Goal: Navigation & Orientation: Find specific page/section

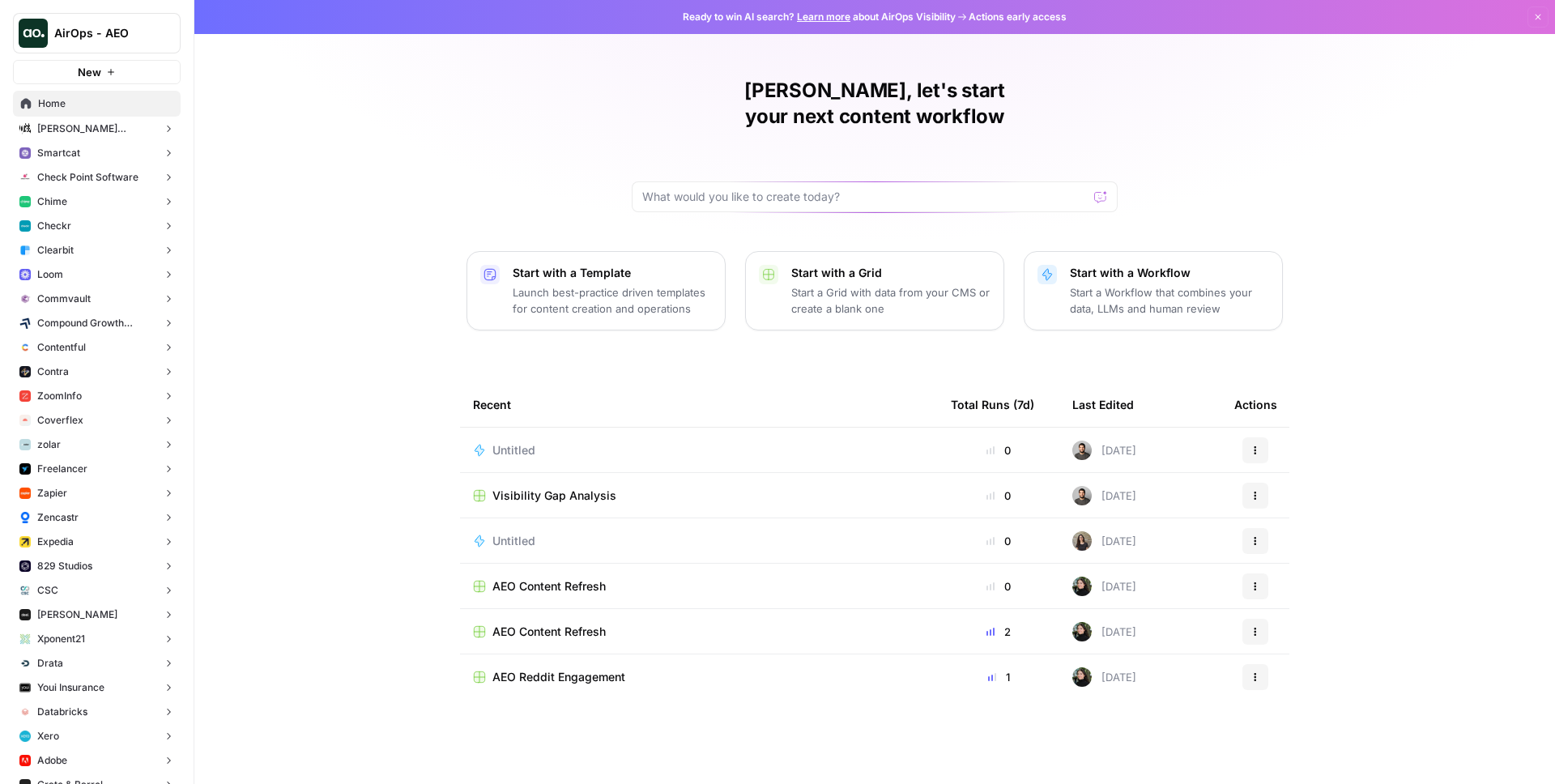
click at [97, 197] on button "Chime" at bounding box center [96, 201] width 167 height 24
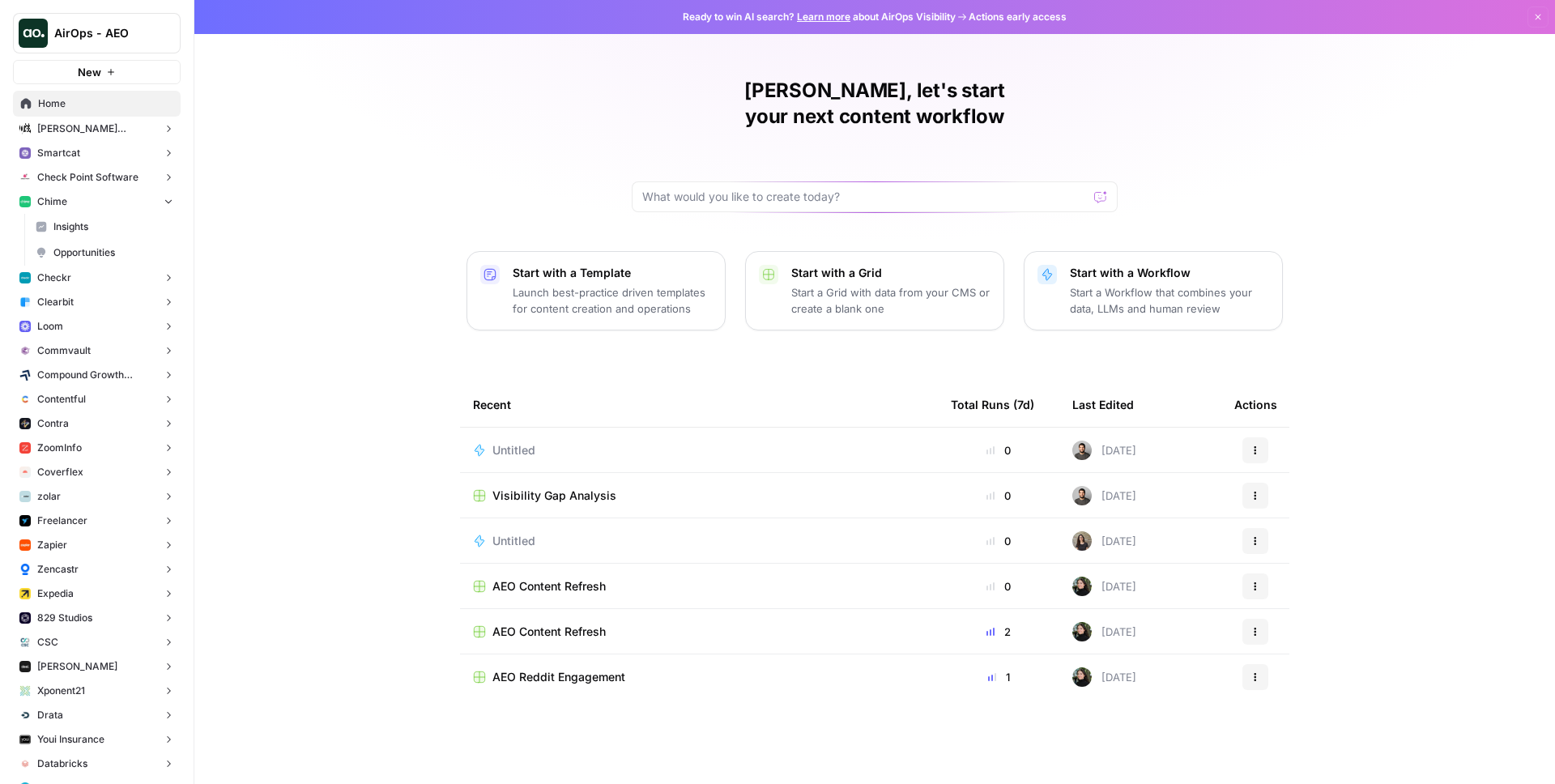
click at [72, 554] on button "Zapier" at bounding box center [96, 545] width 167 height 24
click at [99, 573] on span "Insights" at bounding box center [113, 570] width 120 height 14
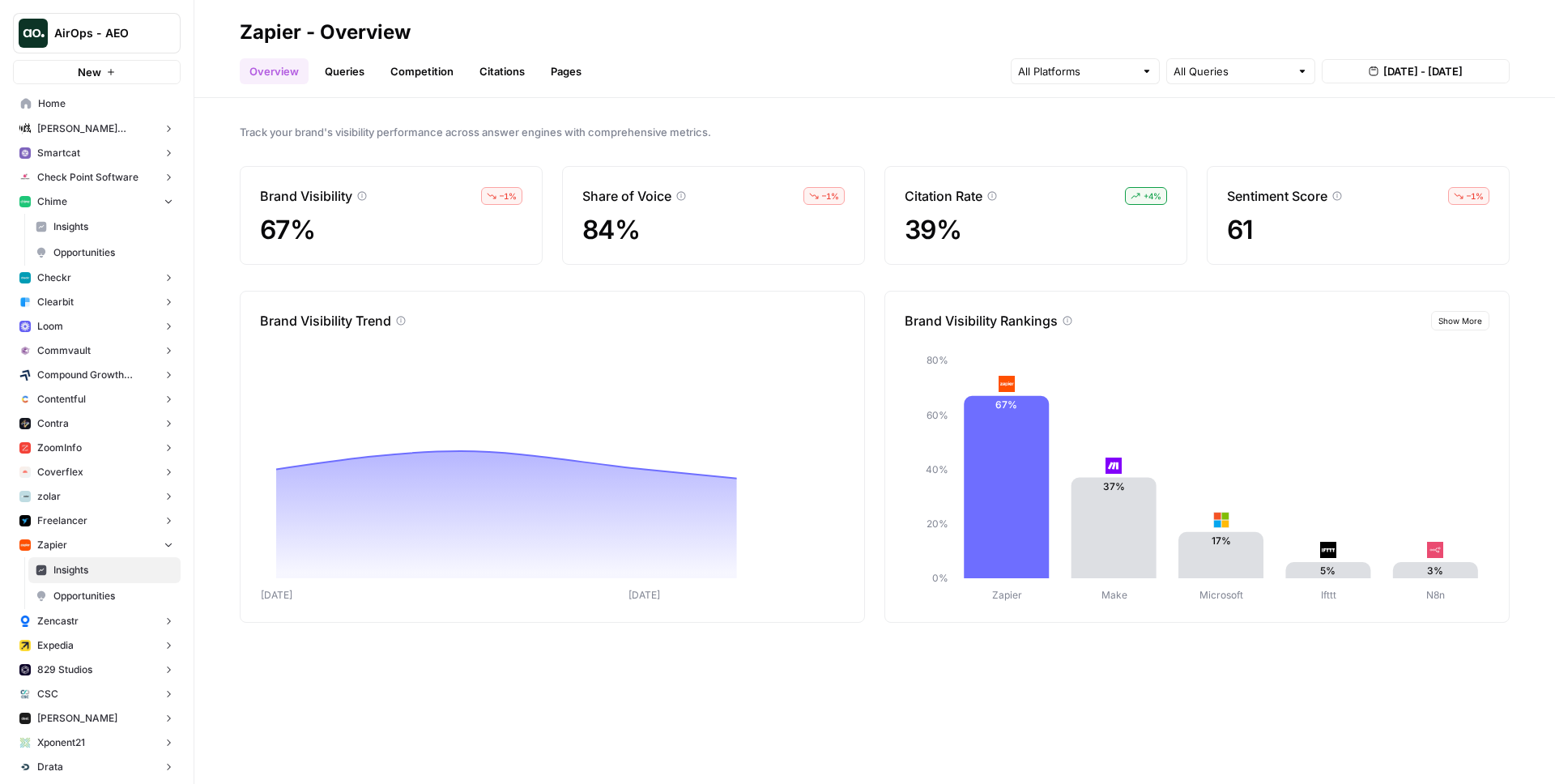
click at [332, 52] on div "Overview Queries Competition Citations Pages All Queries Aug 23, 2025 - Aug 29,…" at bounding box center [874, 64] width 1270 height 39
click at [342, 65] on link "Queries" at bounding box center [345, 71] width 59 height 26
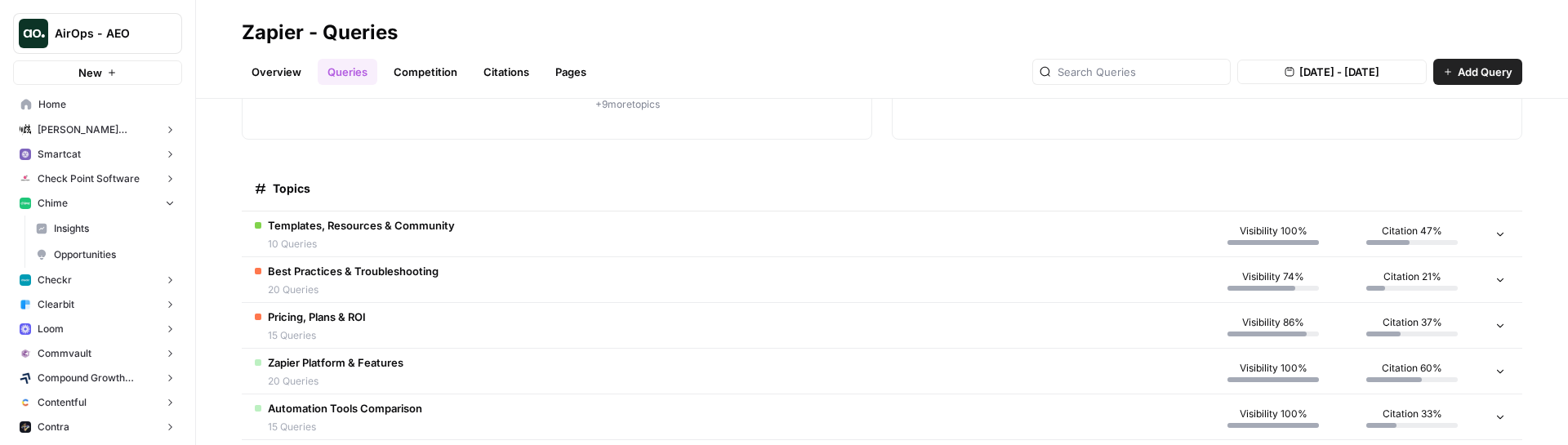
scroll to position [211, 0]
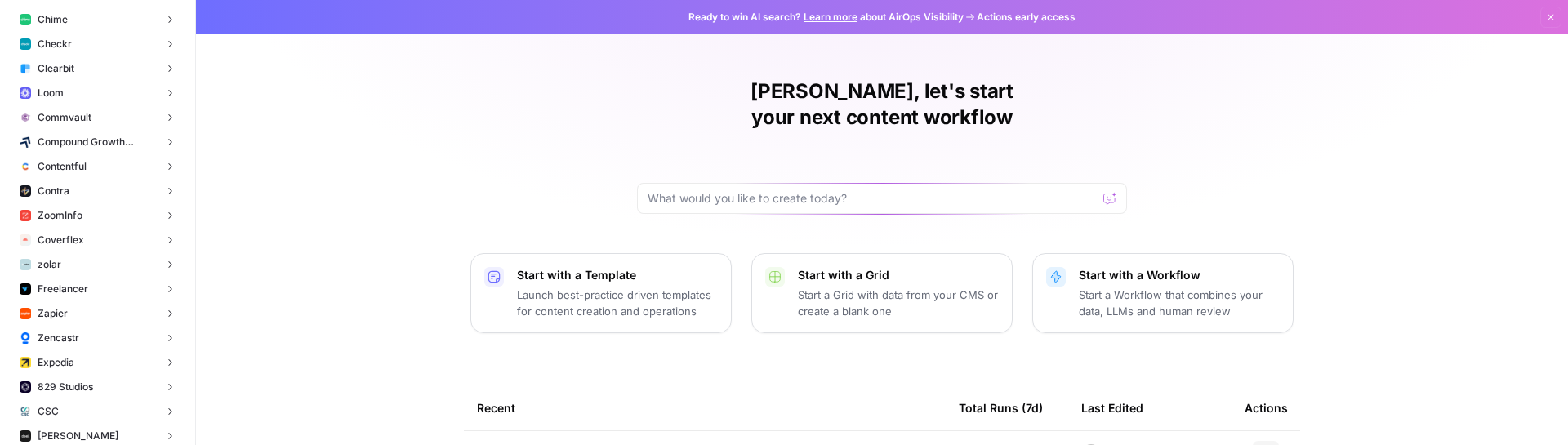
scroll to position [321, 0]
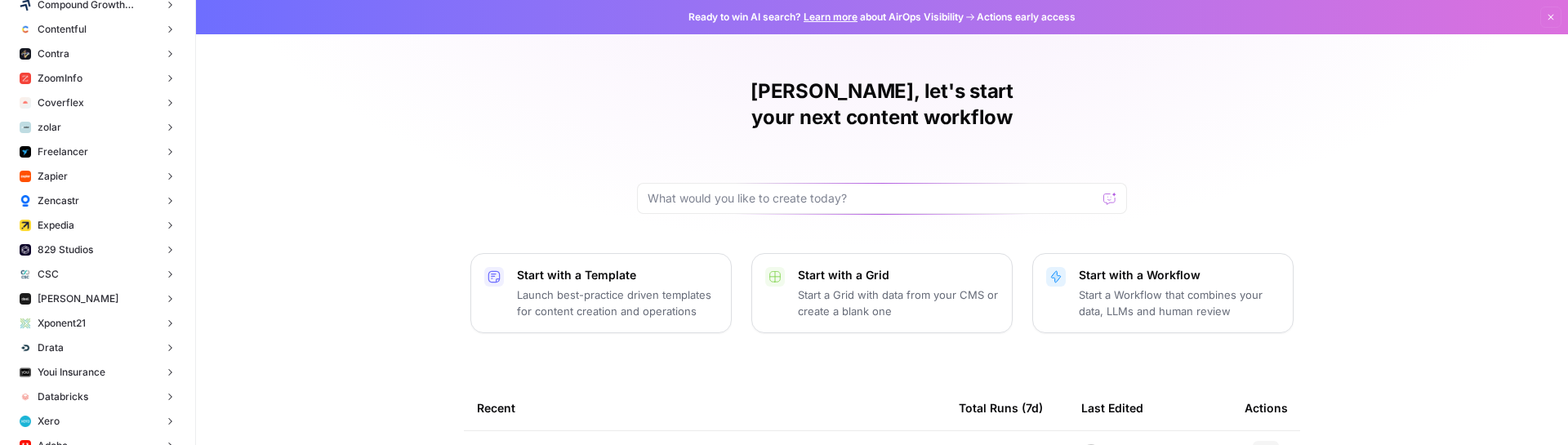
click at [102, 174] on button "Zapier" at bounding box center [97, 176] width 169 height 25
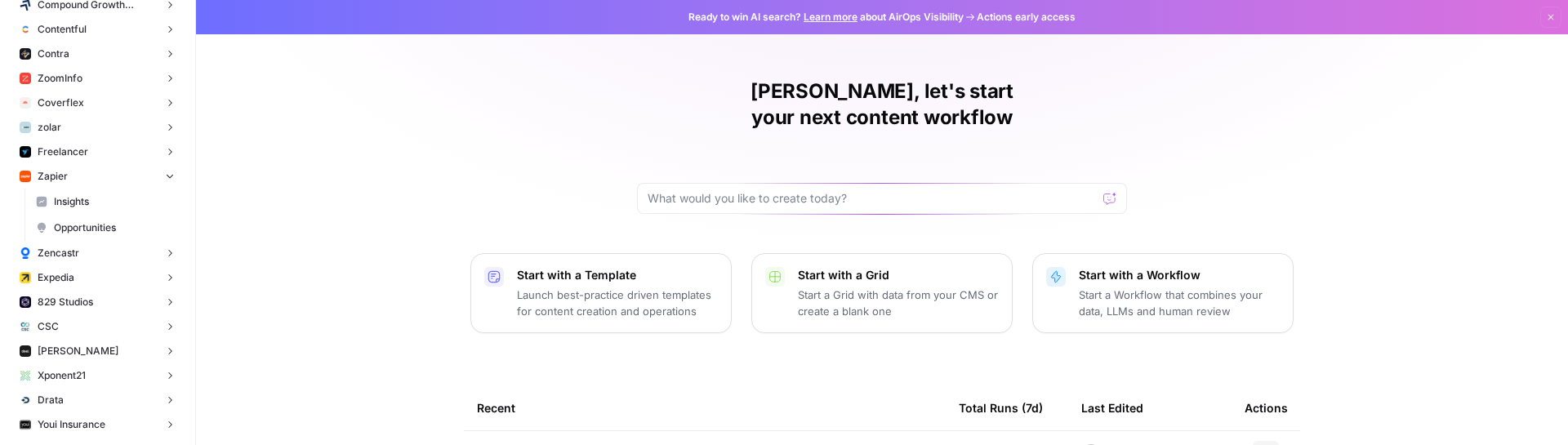
click at [113, 203] on span "Insights" at bounding box center [113, 202] width 121 height 15
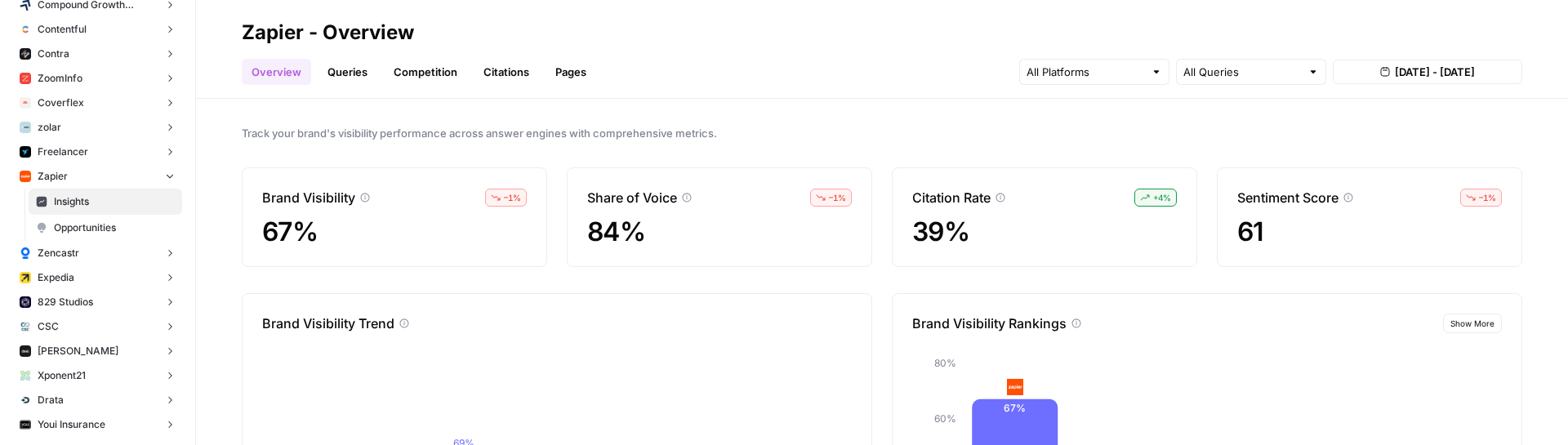
click at [358, 80] on link "Queries" at bounding box center [348, 72] width 60 height 26
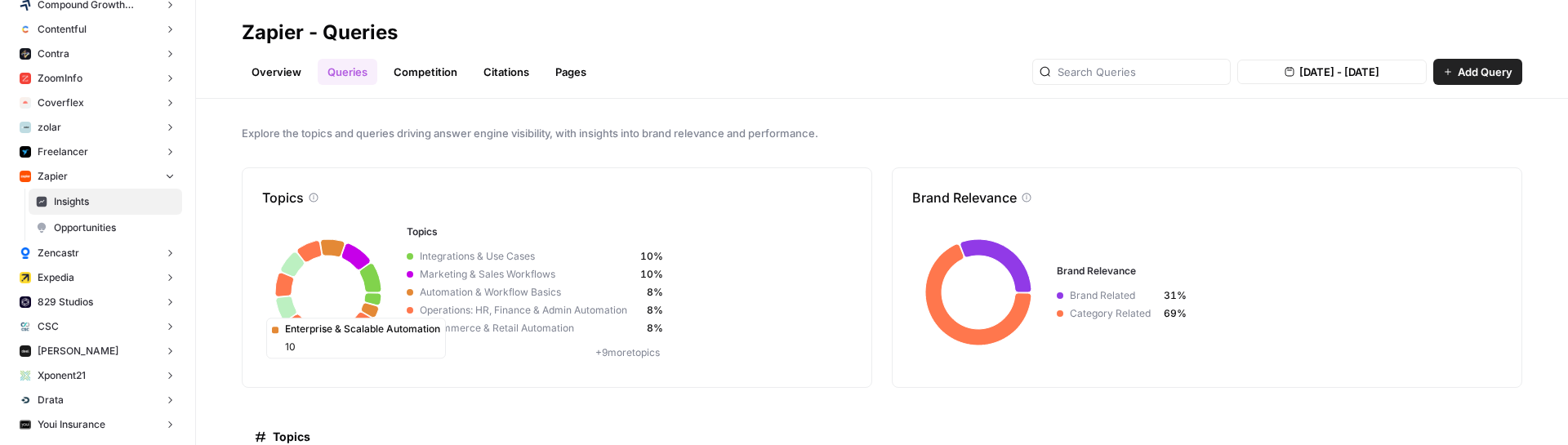
click at [290, 66] on link "Overview" at bounding box center [276, 72] width 69 height 26
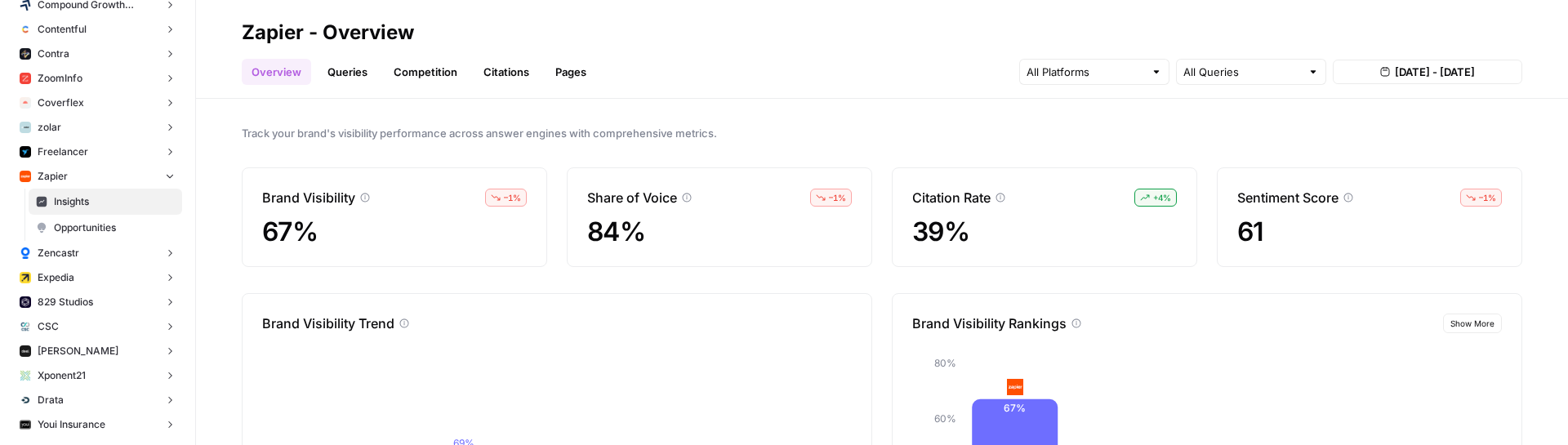
click at [94, 260] on button "Zencastr" at bounding box center [97, 252] width 169 height 25
click at [85, 272] on span "Insights" at bounding box center [113, 279] width 121 height 15
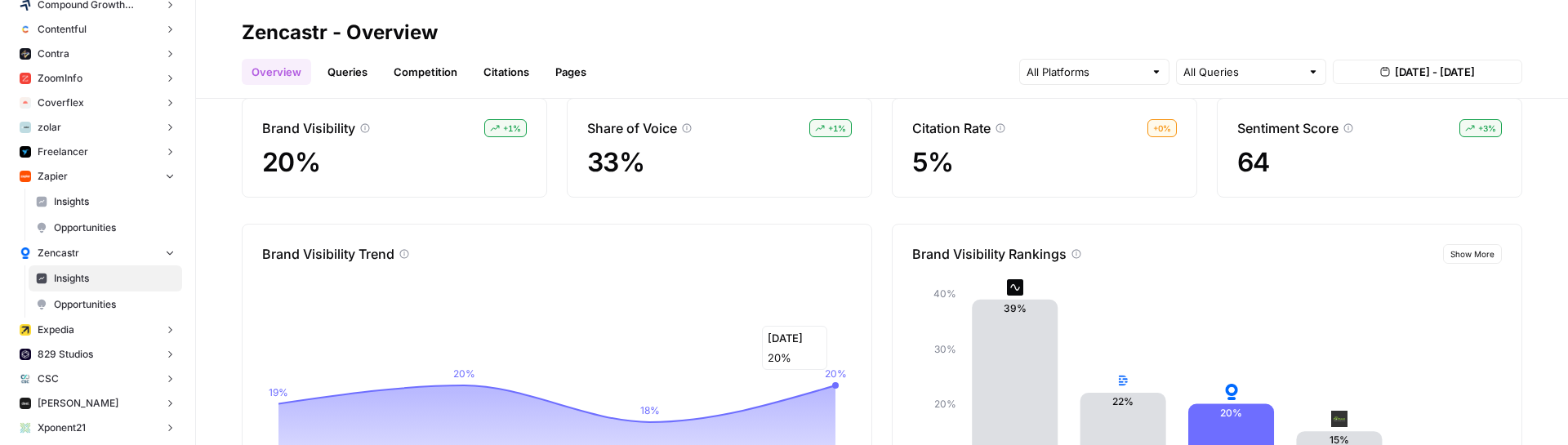
scroll to position [50, 0]
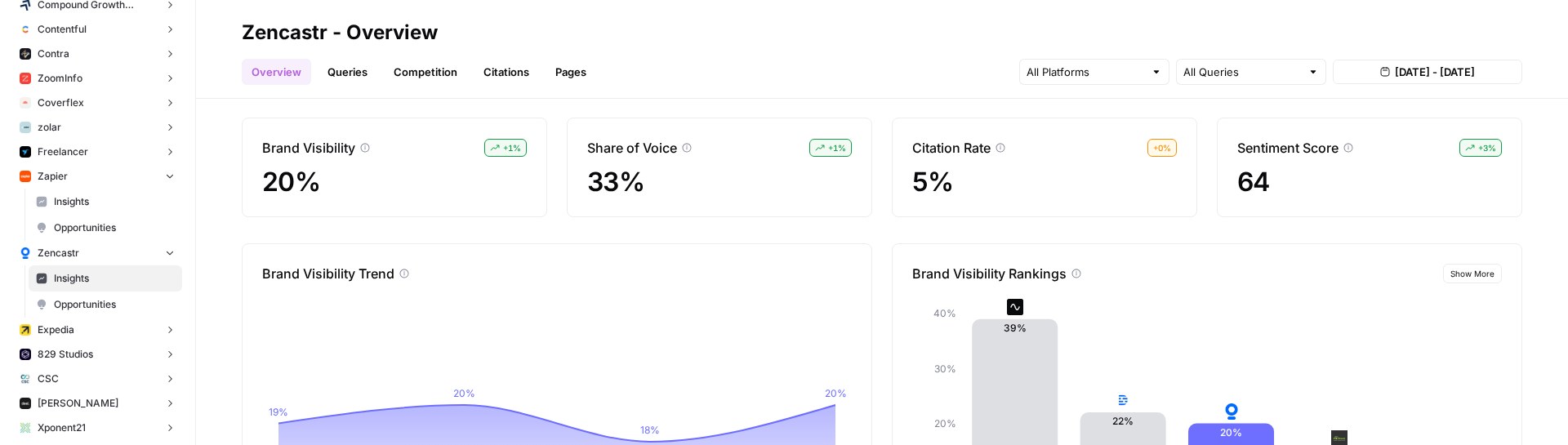
click at [349, 67] on link "Queries" at bounding box center [348, 72] width 60 height 26
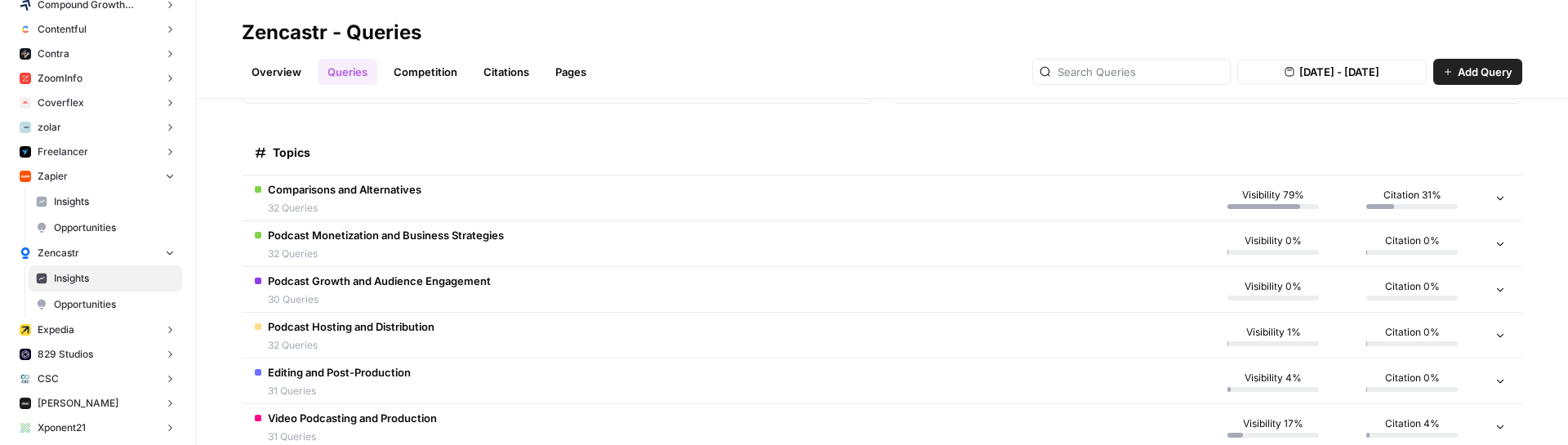
scroll to position [311, 0]
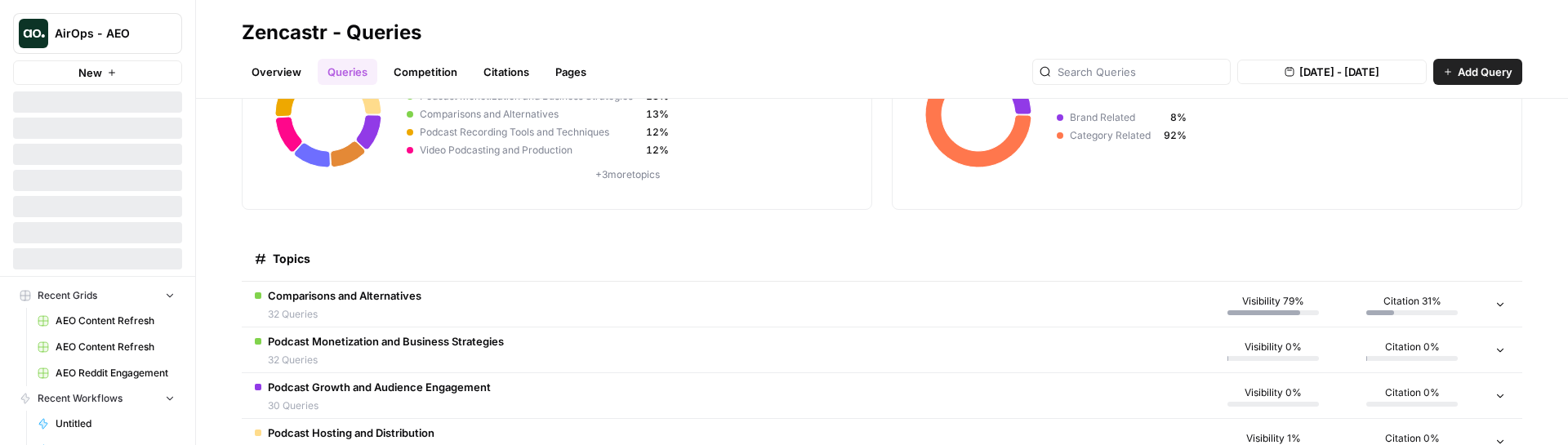
scroll to position [230, 0]
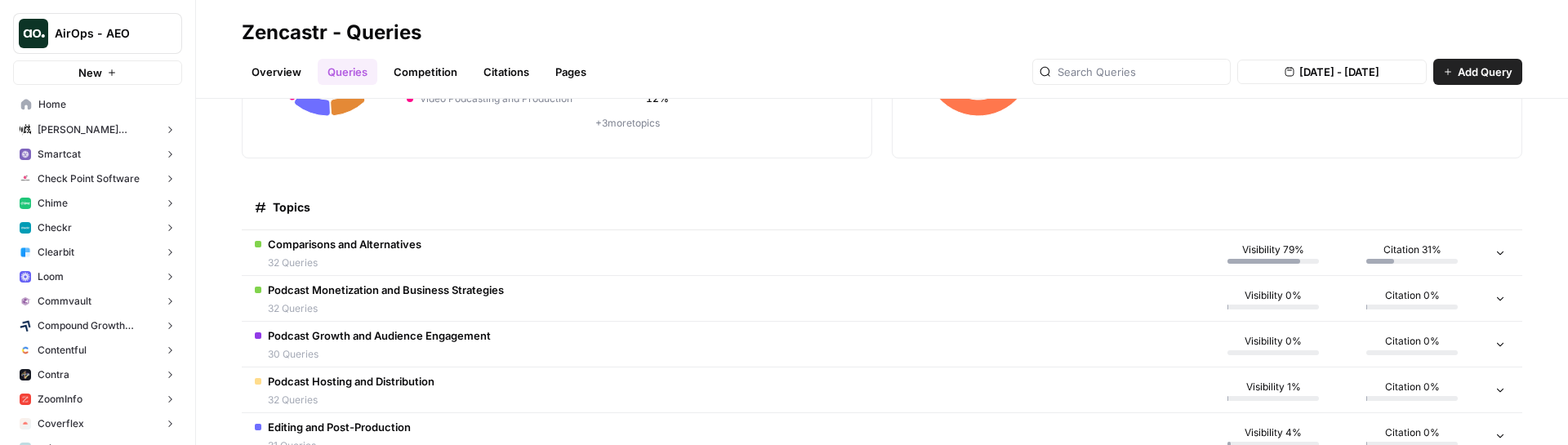
click at [430, 252] on td "Comparisons and Alternatives 32 Queries" at bounding box center [723, 252] width 962 height 44
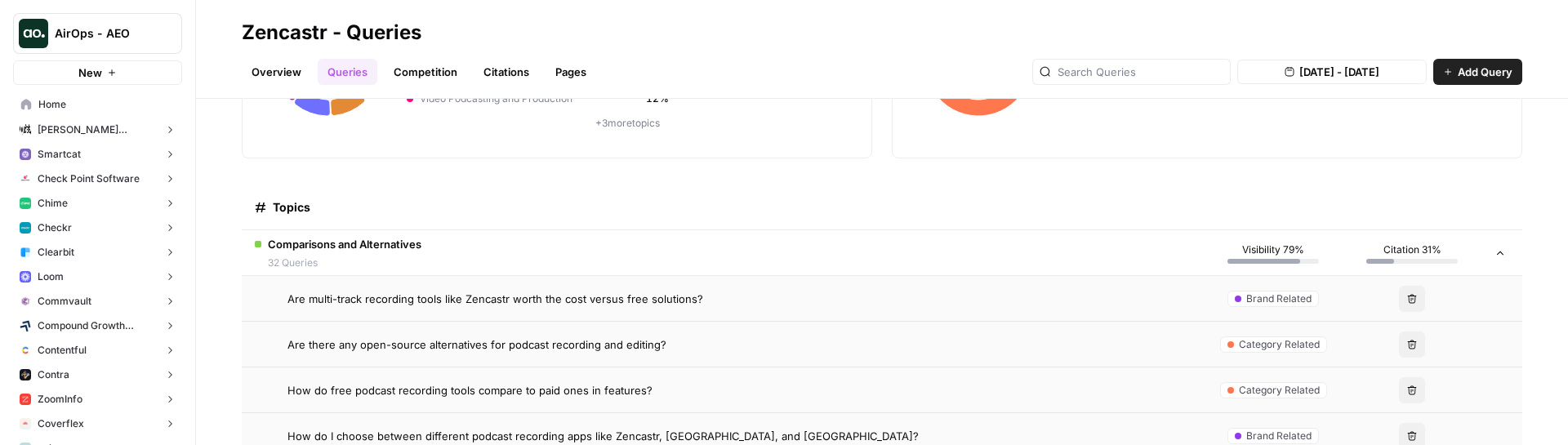
click at [430, 252] on td "Comparisons and Alternatives 32 Queries" at bounding box center [723, 252] width 962 height 44
